Goal: Navigation & Orientation: Find specific page/section

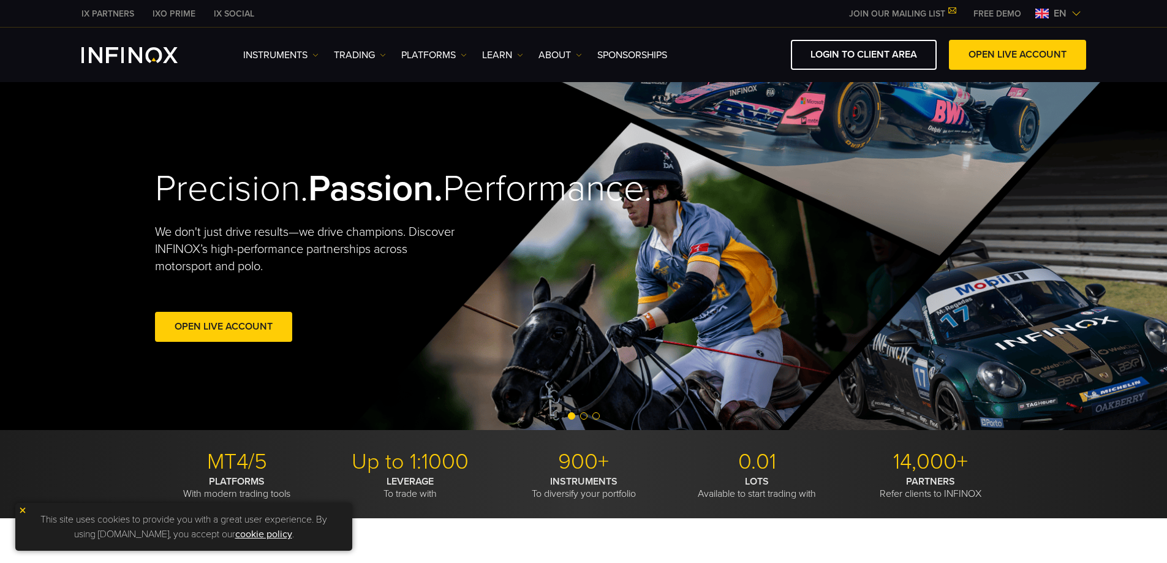
click at [1057, 10] on span "en" at bounding box center [1060, 13] width 23 height 15
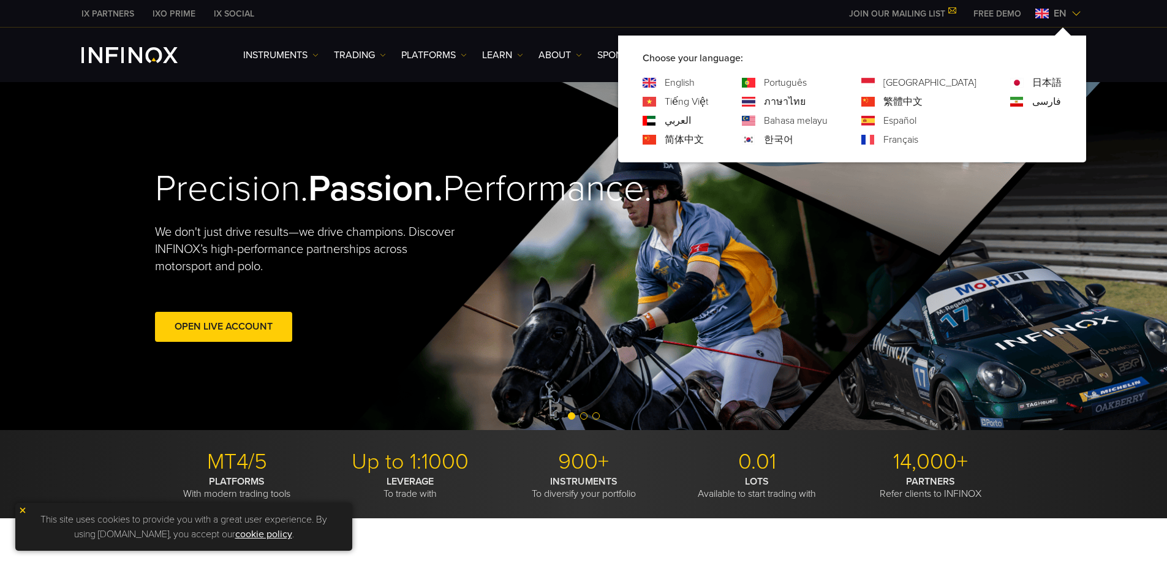
click at [828, 131] on div "Português ภาษาไทย Bahasa melayu 한국어" at bounding box center [785, 111] width 86 height 72
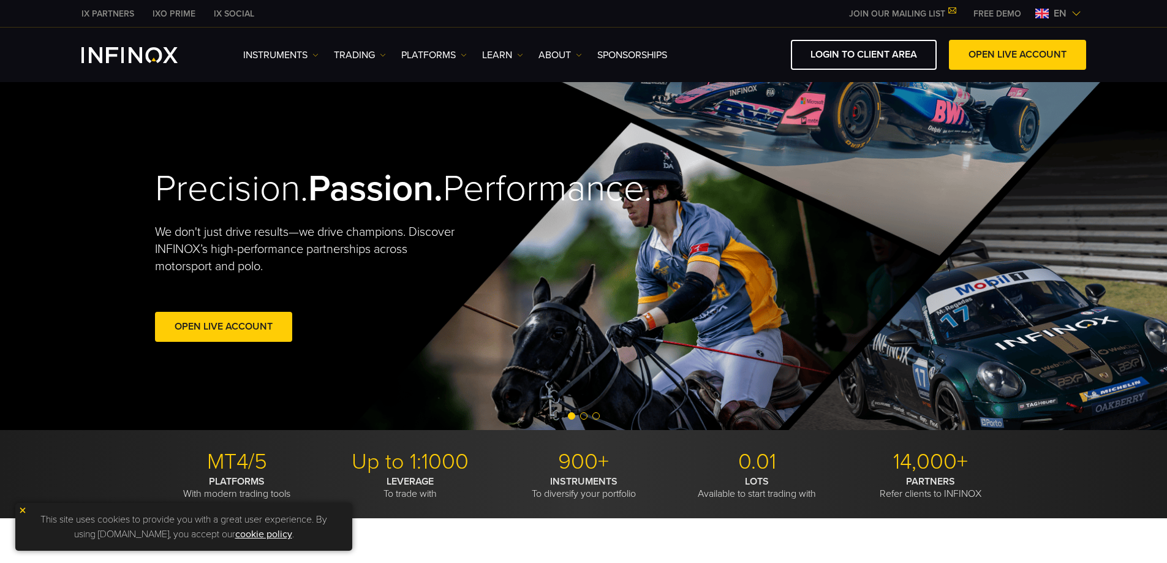
click at [1036, 12] on img at bounding box center [1041, 14] width 13 height 10
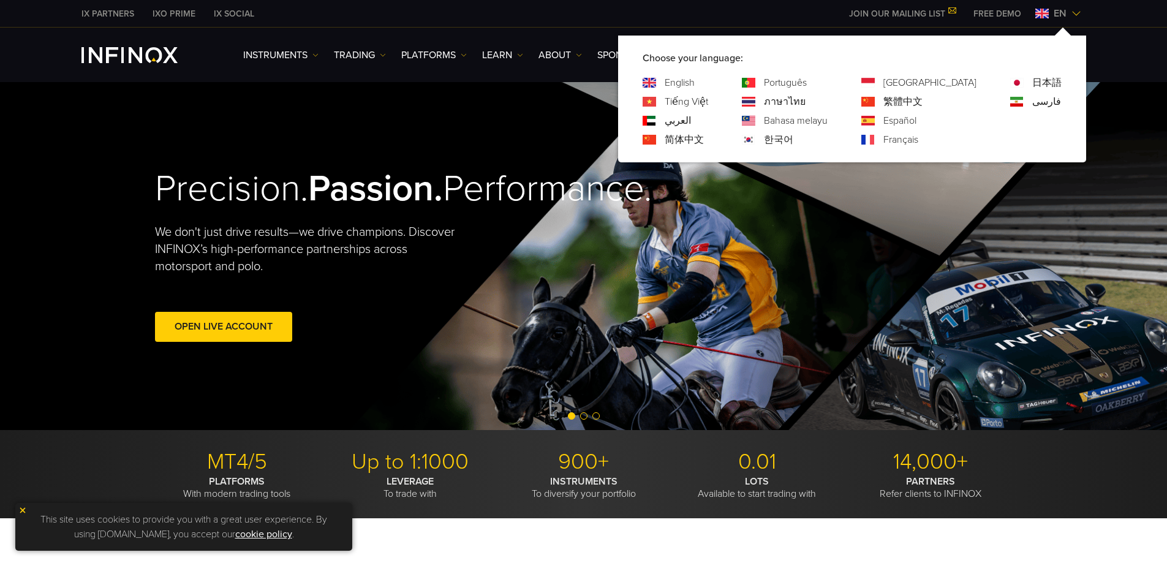
click at [793, 138] on link "한국어" at bounding box center [778, 139] width 29 height 15
click at [1072, 10] on img at bounding box center [1077, 14] width 10 height 10
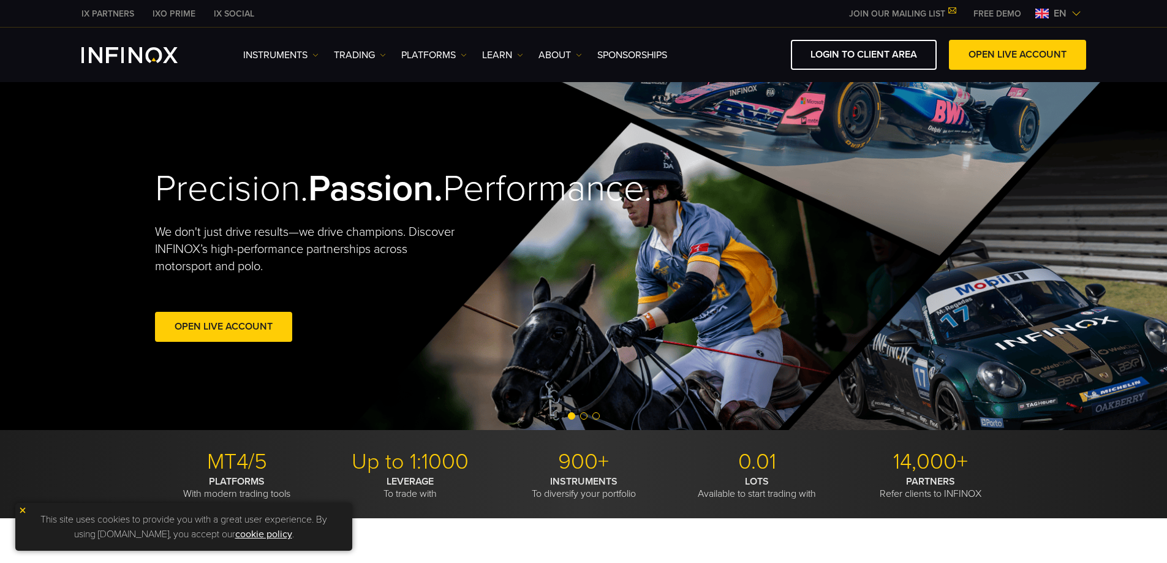
click at [1070, 11] on span "en" at bounding box center [1060, 13] width 23 height 15
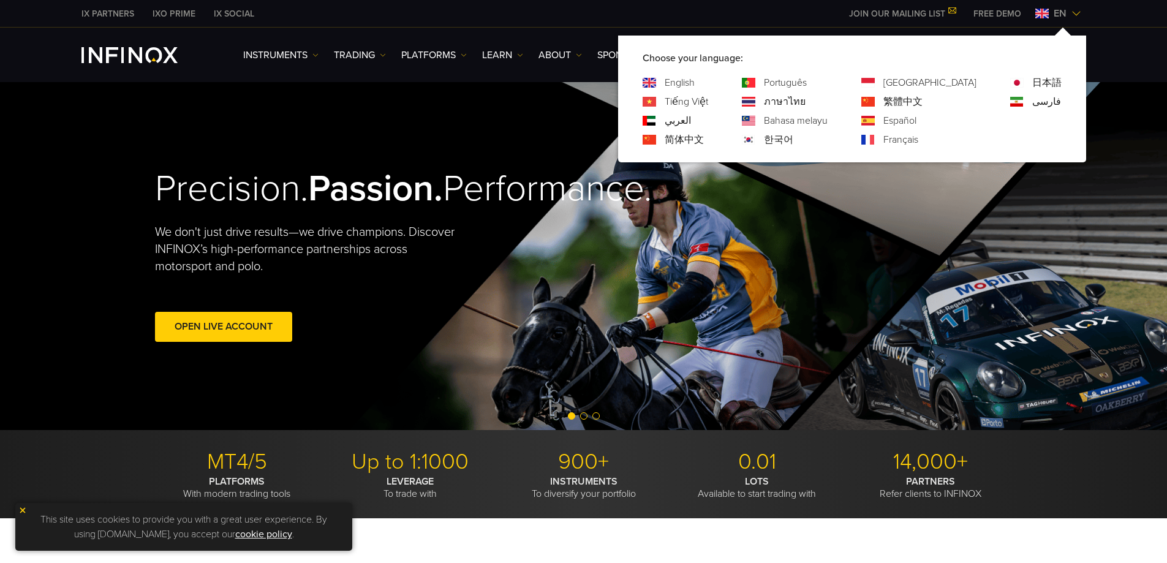
click at [793, 135] on link "한국어" at bounding box center [778, 139] width 29 height 15
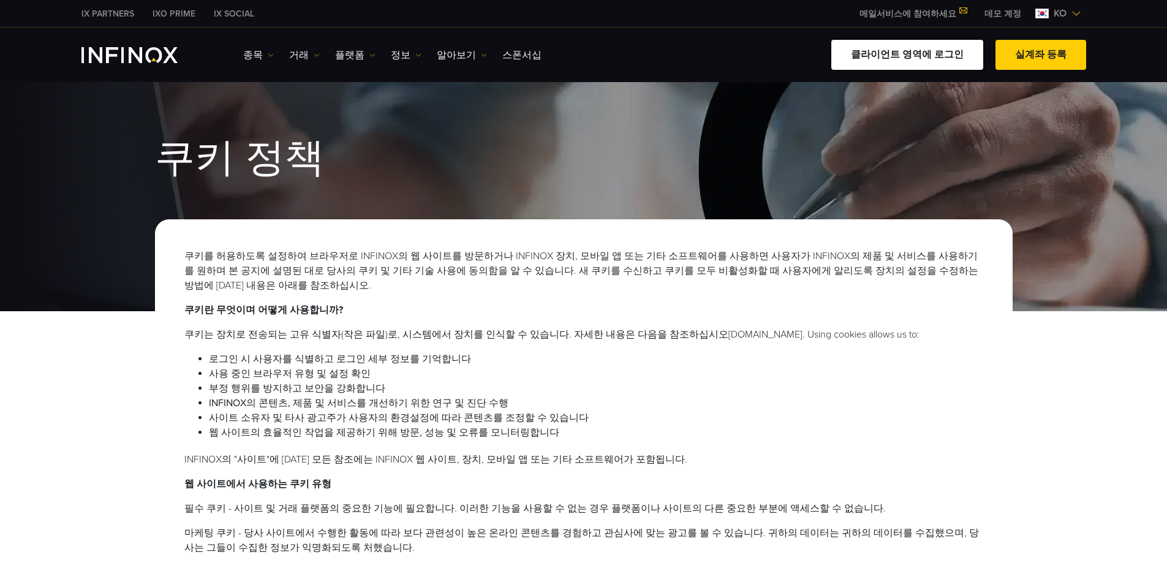
click at [896, 62] on link "클라이언트 영역에 로그인" at bounding box center [907, 55] width 152 height 30
